Goal: Task Accomplishment & Management: Use online tool/utility

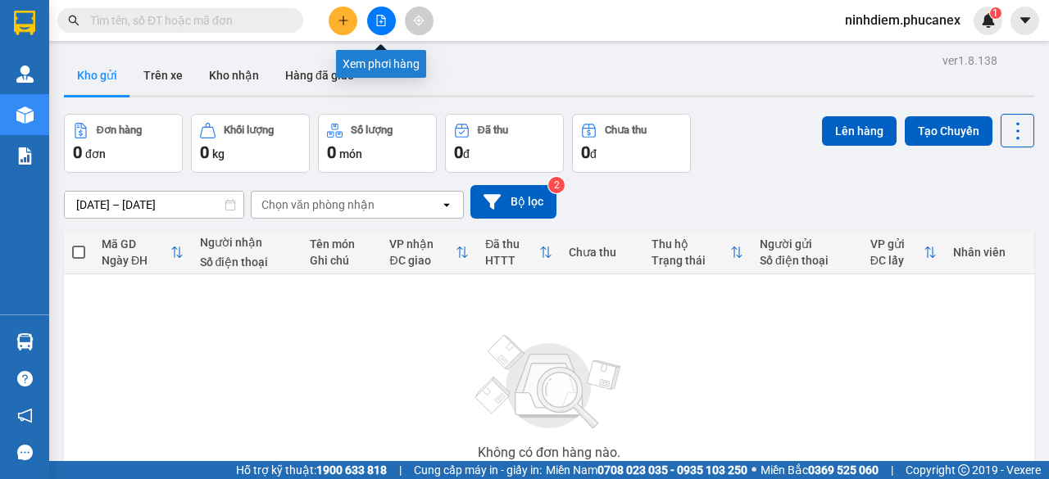
click at [377, 17] on icon "file-add" at bounding box center [380, 20] width 11 height 11
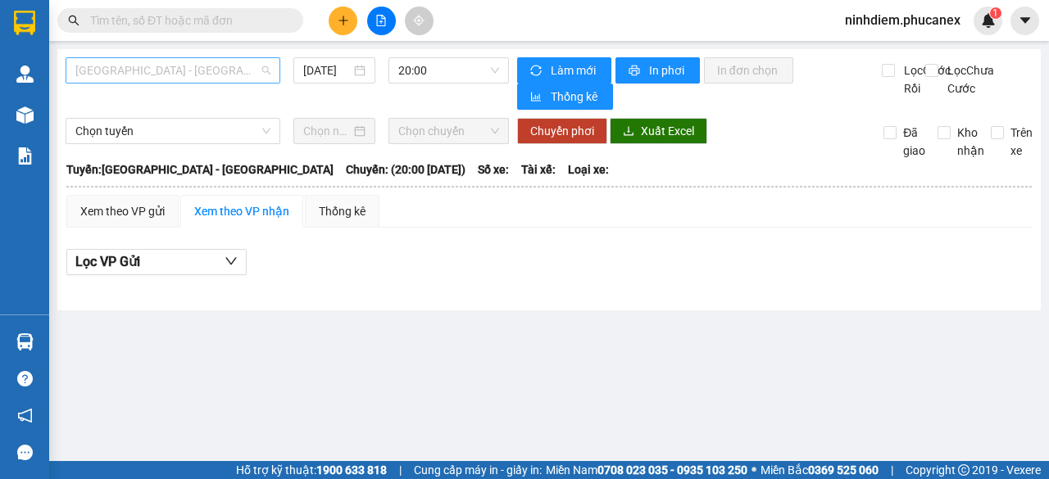
click at [225, 78] on span "[GEOGRAPHIC_DATA] - [GEOGRAPHIC_DATA]" at bounding box center [172, 70] width 195 height 25
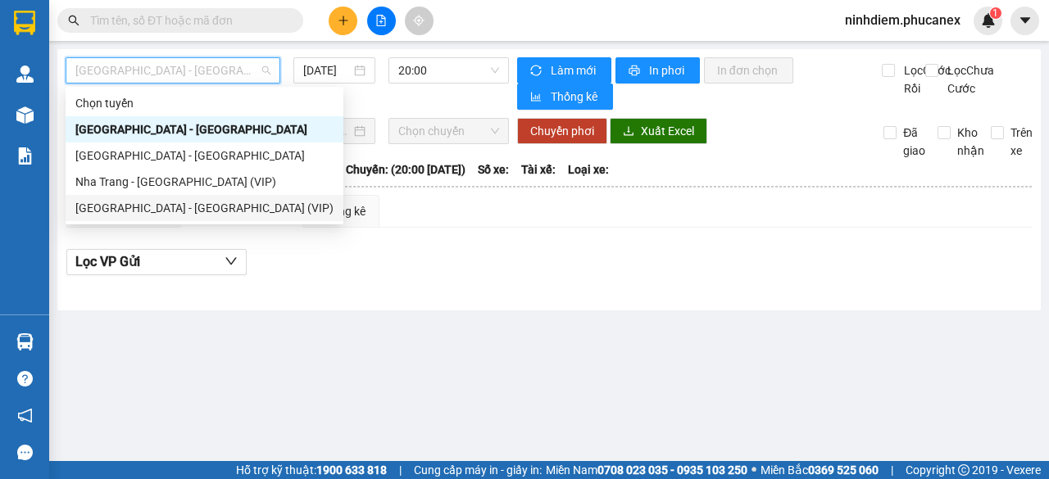
click at [152, 213] on div "[GEOGRAPHIC_DATA] - [GEOGRAPHIC_DATA] (VIP)" at bounding box center [204, 208] width 258 height 18
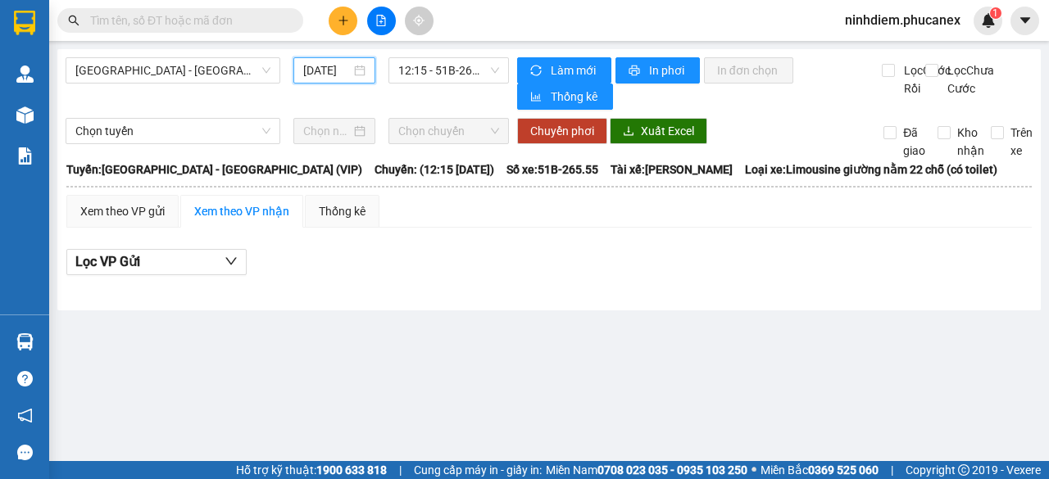
click at [323, 69] on input "[DATE]" at bounding box center [327, 70] width 48 height 18
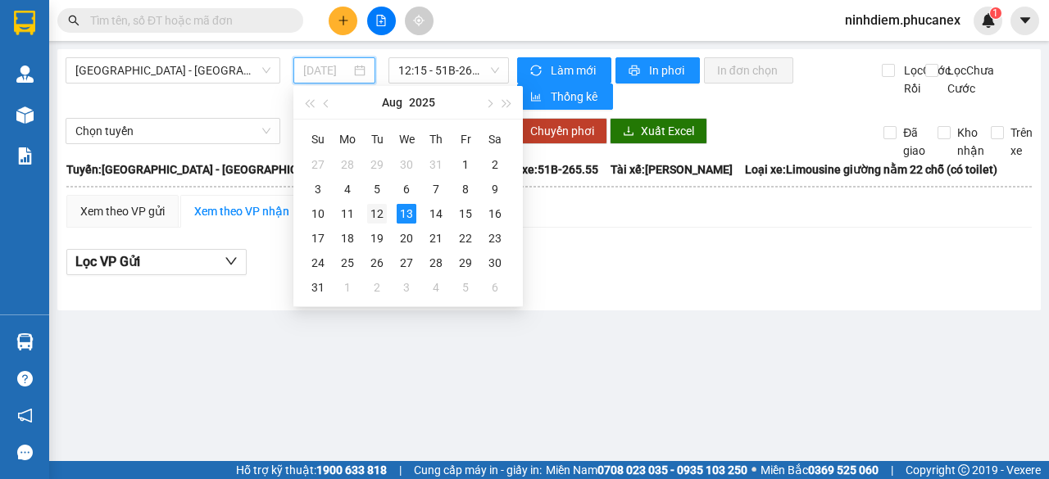
click at [385, 213] on div "12" at bounding box center [377, 214] width 20 height 20
type input "[DATE]"
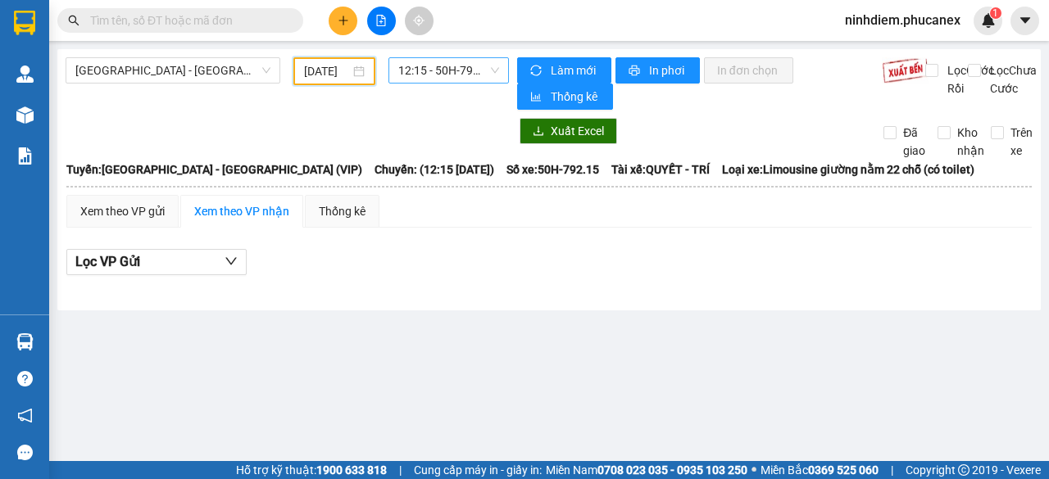
click at [431, 74] on span "12:15 - 50H-792.15" at bounding box center [448, 70] width 100 height 25
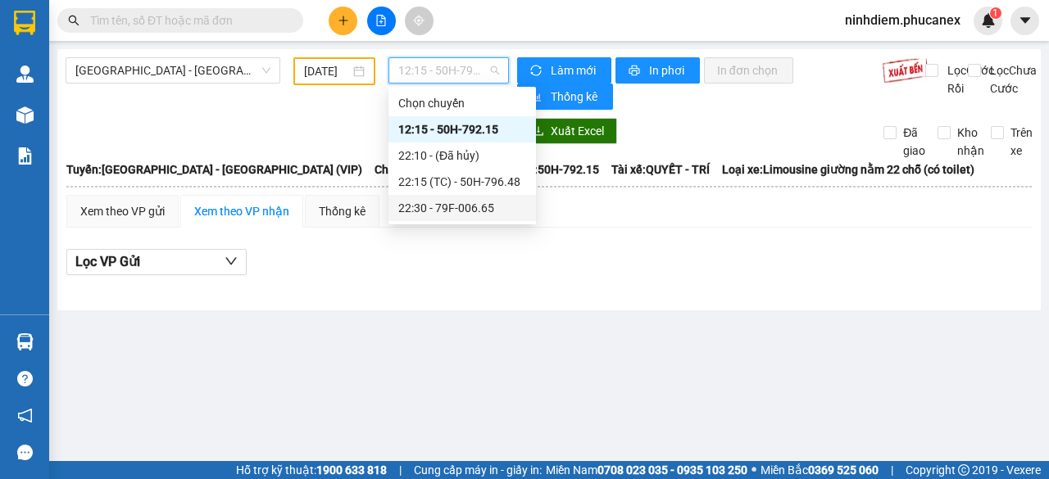
click at [407, 203] on div "22:30 - 79F-006.65" at bounding box center [462, 208] width 128 height 18
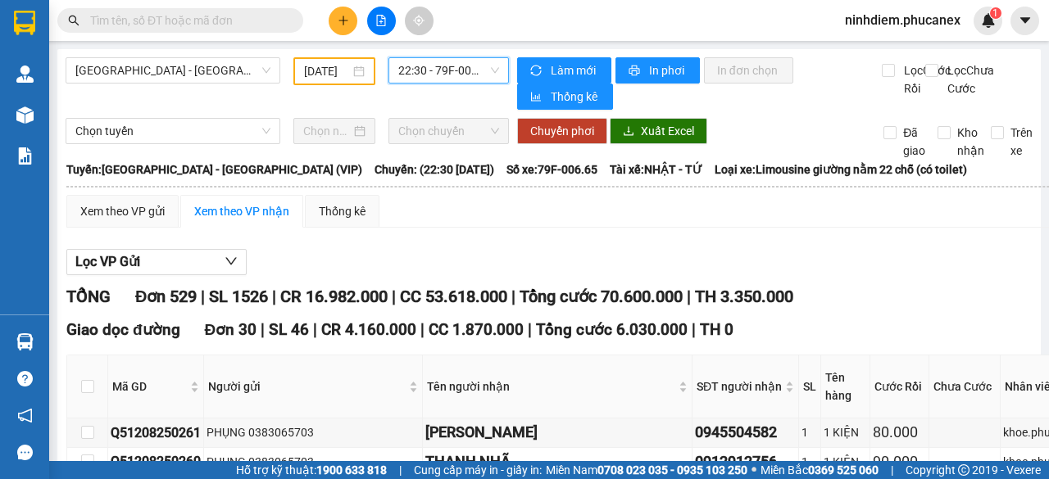
click at [446, 75] on span "22:30 - 79F-006.65" at bounding box center [448, 70] width 100 height 25
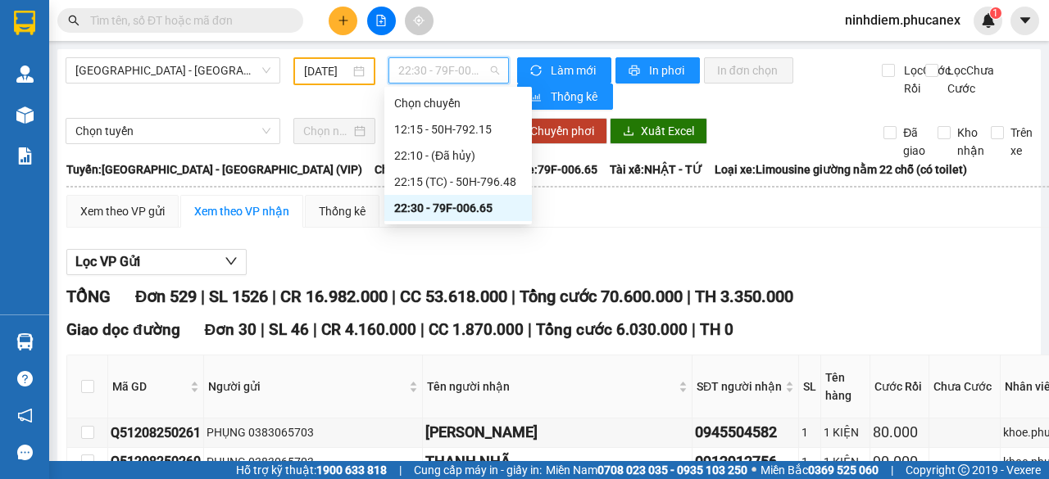
click at [419, 205] on div "22:30 - 79F-006.65" at bounding box center [458, 208] width 128 height 18
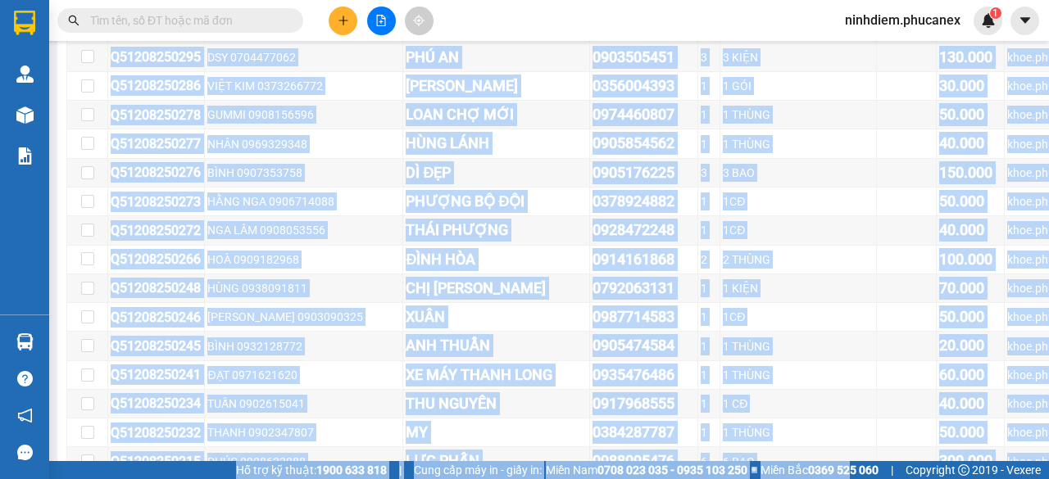
scroll to position [3320, 0]
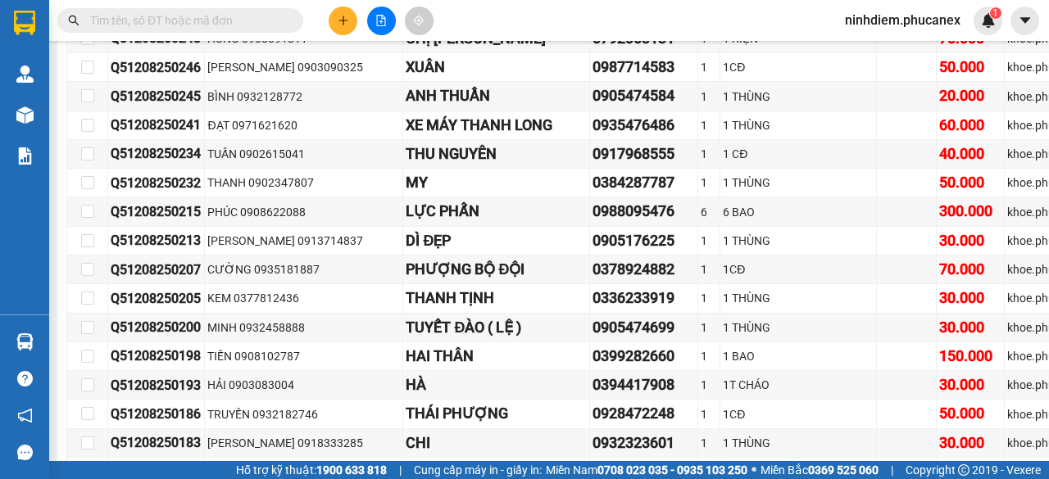
drag, startPoint x: 111, startPoint y: 142, endPoint x: 957, endPoint y: 130, distance: 845.1
